Goal: Find specific page/section: Find specific page/section

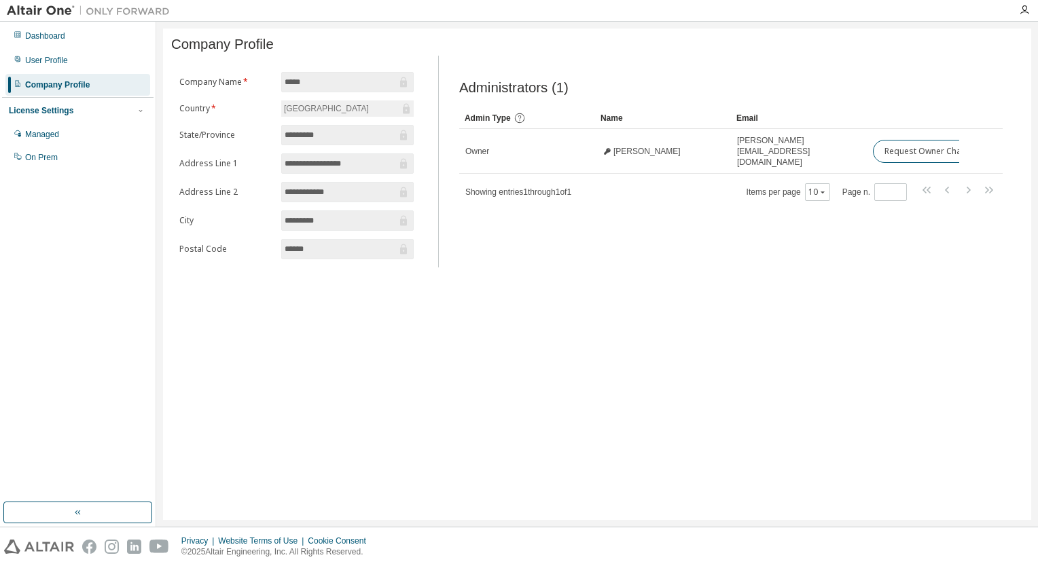
drag, startPoint x: 344, startPoint y: 519, endPoint x: 811, endPoint y: 441, distance: 473.0
click at [652, 520] on div "**********" at bounding box center [596, 274] width 881 height 505
drag, startPoint x: 927, startPoint y: 151, endPoint x: 922, endPoint y: 126, distance: 24.9
click at [922, 126] on div at bounding box center [912, 118] width 81 height 22
click at [560, 191] on span "Showing entries 1 through 1 of 1" at bounding box center [518, 192] width 106 height 10
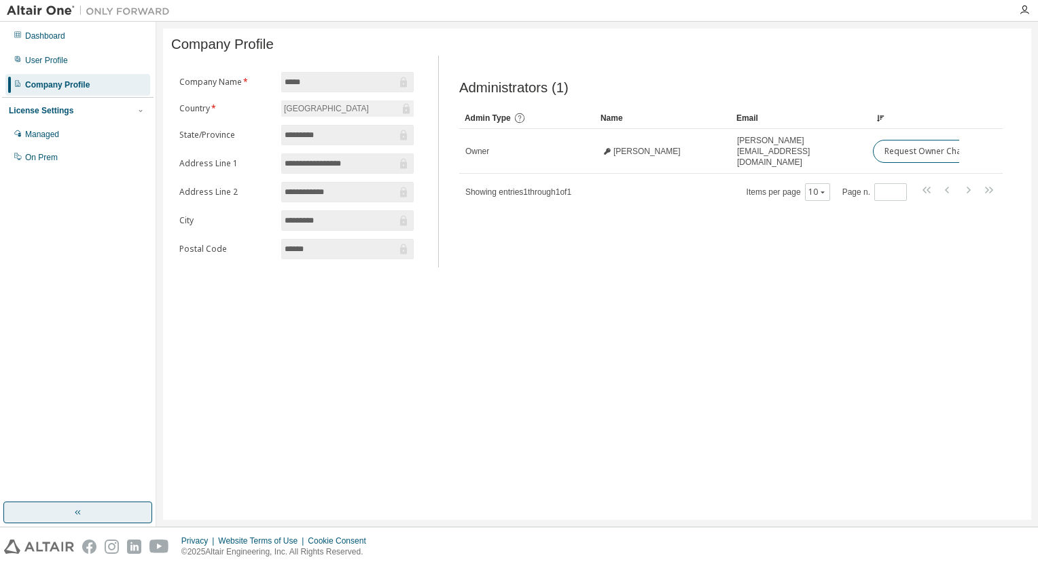
click at [65, 517] on button "button" at bounding box center [77, 513] width 149 height 22
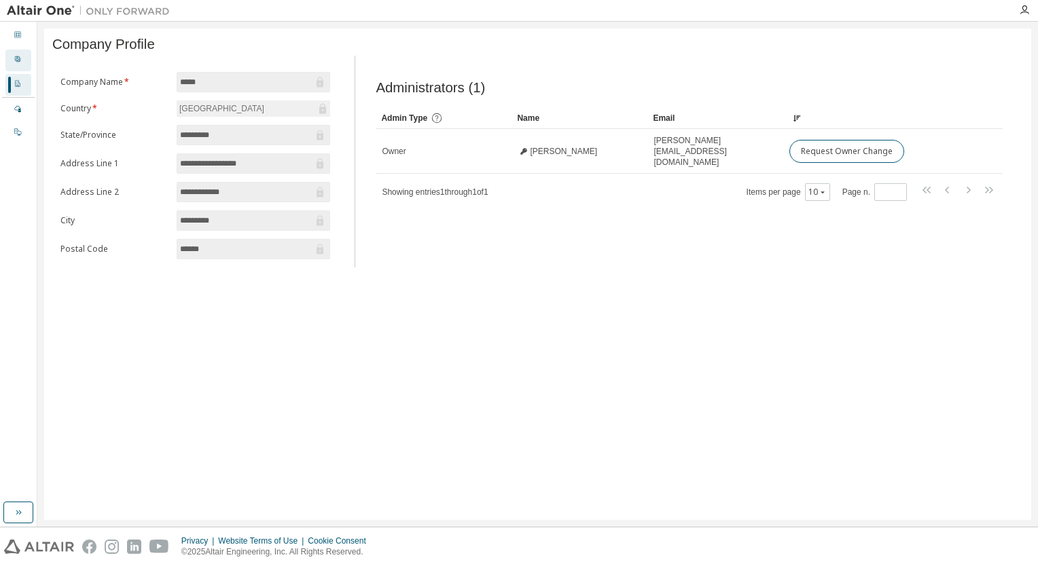
click at [24, 59] on div "User Profile" at bounding box center [18, 61] width 26 height 22
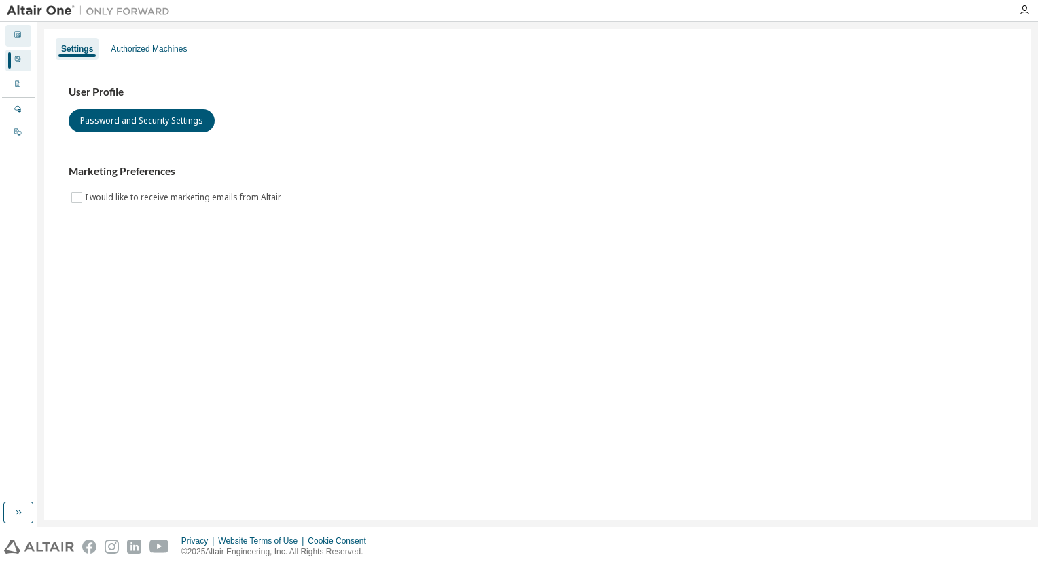
click at [13, 41] on div "Dashboard" at bounding box center [18, 36] width 26 height 22
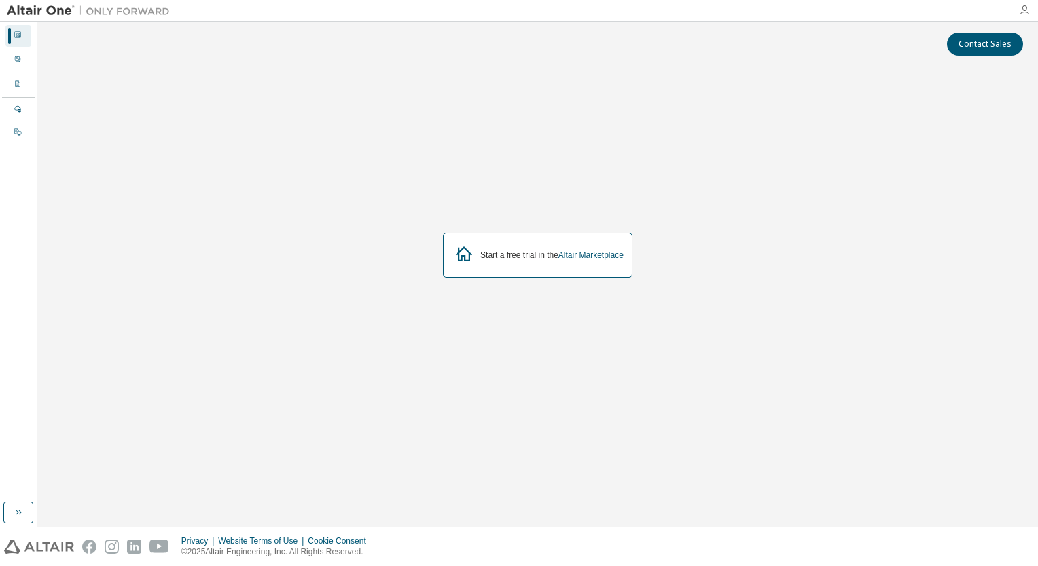
click at [1025, 11] on icon "button" at bounding box center [1024, 10] width 11 height 11
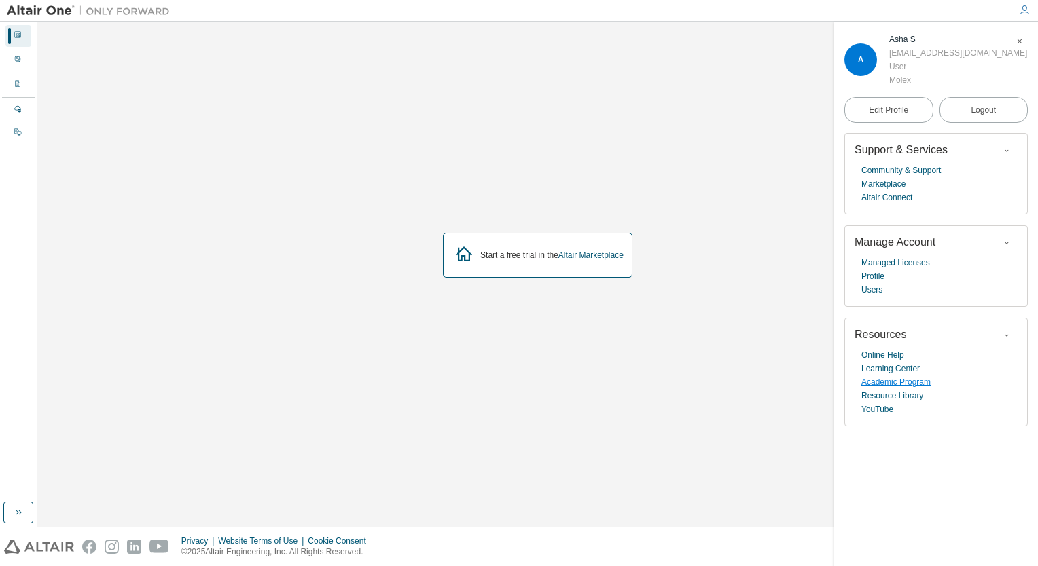
click at [888, 379] on link "Academic Program" at bounding box center [895, 382] width 69 height 14
click at [892, 367] on link "Learning Center" at bounding box center [890, 369] width 58 height 14
